Goal: Find specific page/section: Find specific page/section

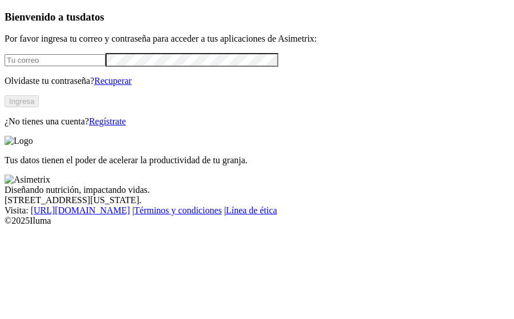
type input "[EMAIL_ADDRESS][PERSON_NAME][DOMAIN_NAME]"
click at [39, 107] on button "Ingresa" at bounding box center [22, 101] width 34 height 12
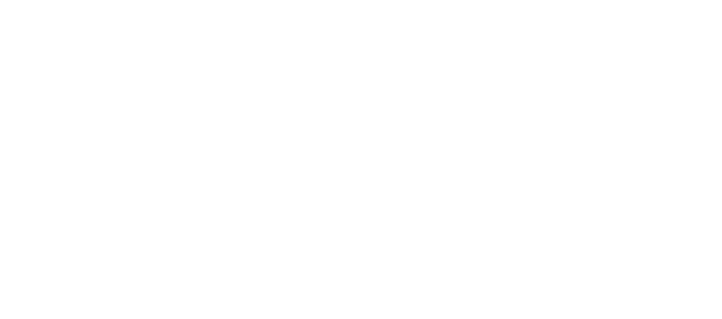
click at [201, 98] on div at bounding box center [366, 159] width 722 height 319
click at [198, 93] on div at bounding box center [366, 159] width 722 height 319
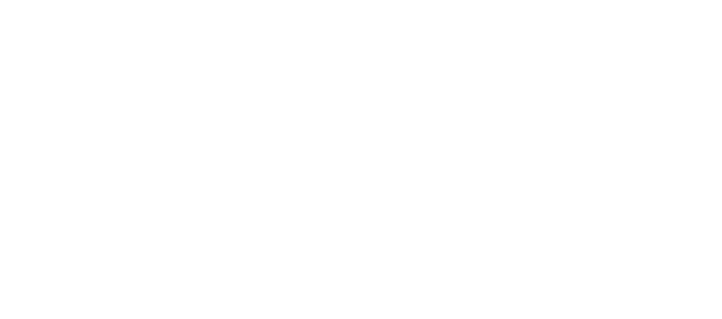
type input "casca"
type input "casc"
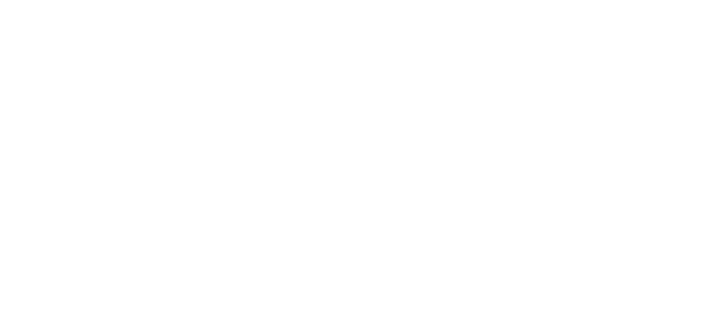
type input "casc"
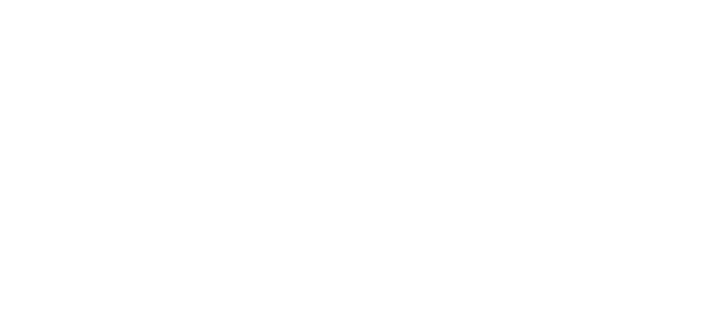
type input "casc"
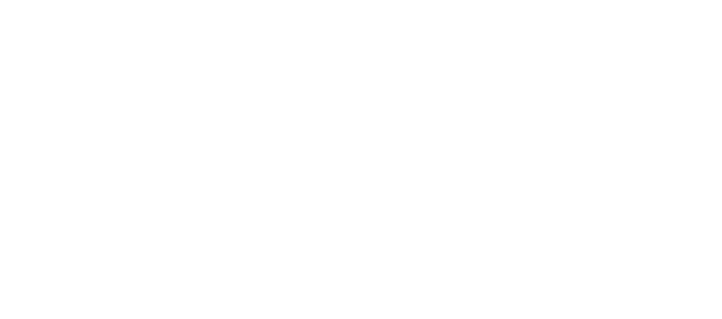
type input "casca"
type input "casc"
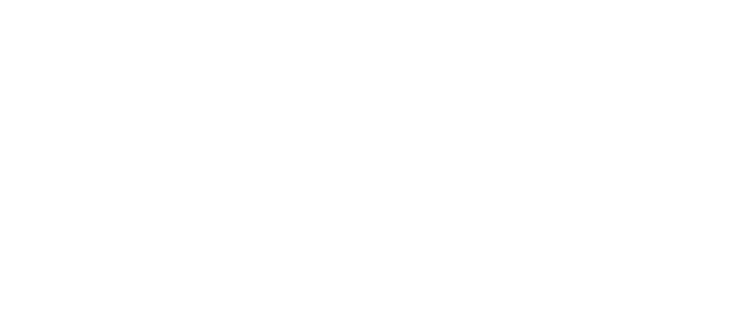
scroll to position [16, 0]
type input "casca"
drag, startPoint x: 199, startPoint y: 240, endPoint x: 196, endPoint y: 251, distance: 10.7
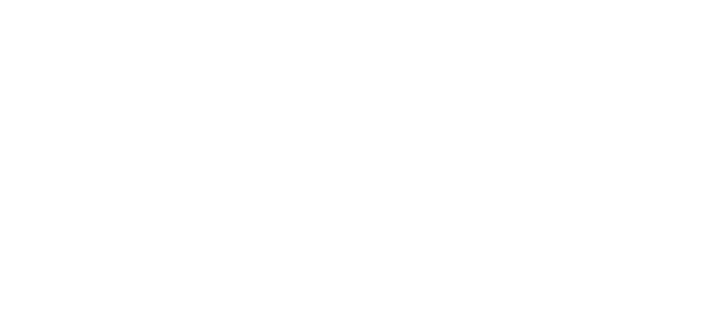
type input "mor"
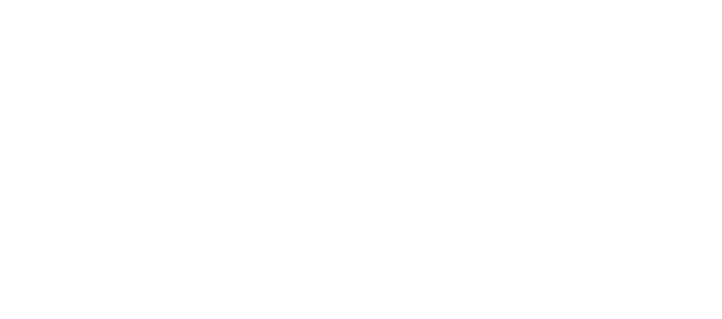
type input "Gu"
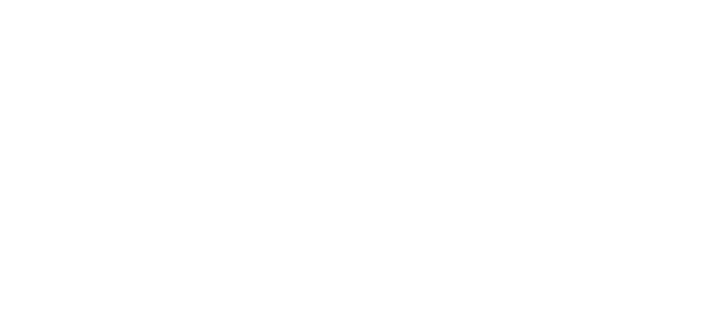
type input "cac"
type input "cach"
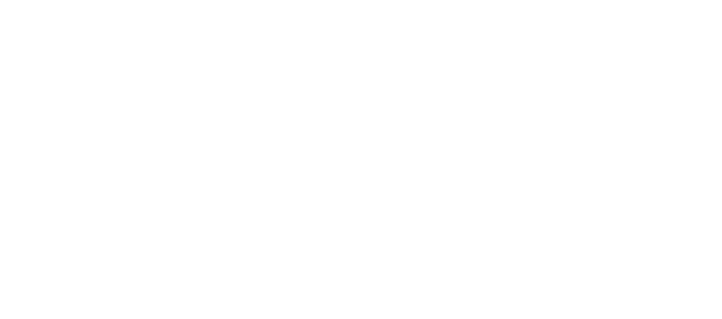
type input "ca"
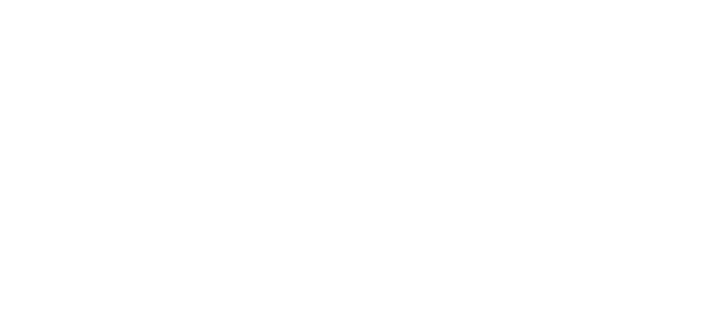
type input "oca"
type input "Ca"
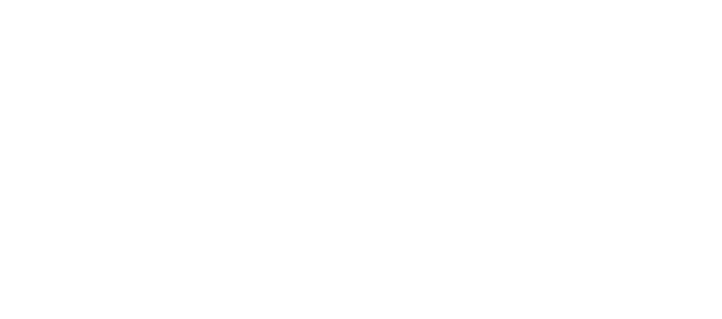
type input "cac"
